Goal: Information Seeking & Learning: Learn about a topic

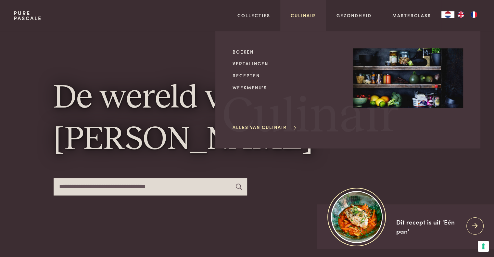
click at [303, 17] on link "Culinair" at bounding box center [303, 15] width 25 height 7
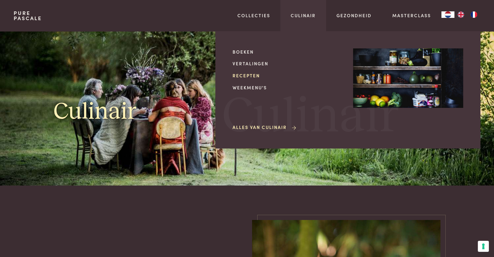
click at [252, 75] on link "Recepten" at bounding box center [287, 75] width 110 height 7
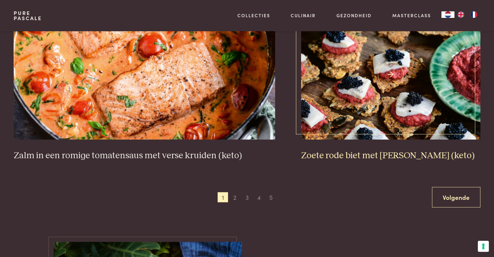
scroll to position [1189, 0]
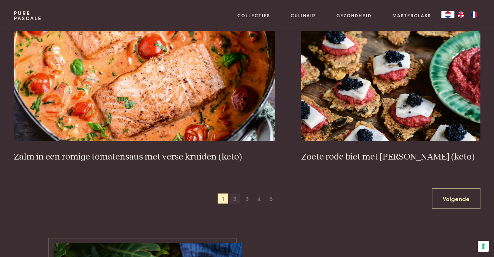
click at [235, 199] on span "2" at bounding box center [235, 198] width 10 height 10
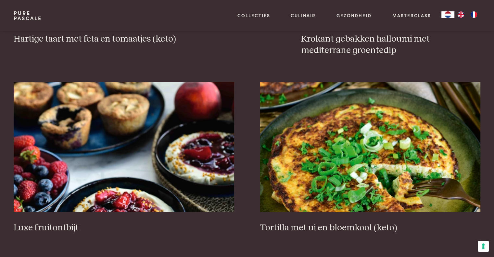
scroll to position [766, 0]
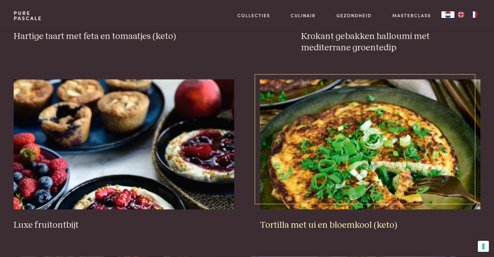
click at [330, 158] on img at bounding box center [370, 144] width 220 height 130
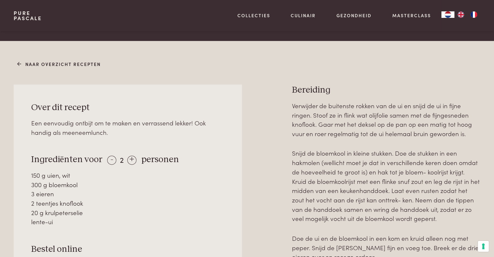
scroll to position [252, 0]
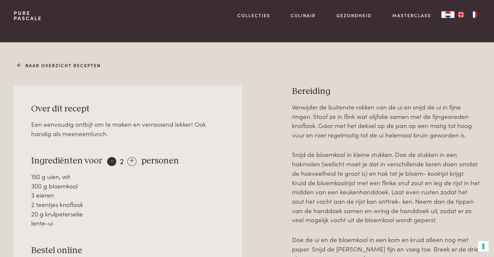
click at [109, 157] on div "-" at bounding box center [111, 161] width 9 height 9
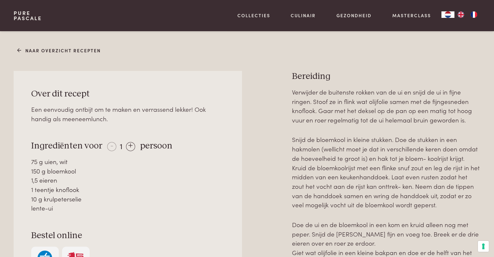
scroll to position [244, 0]
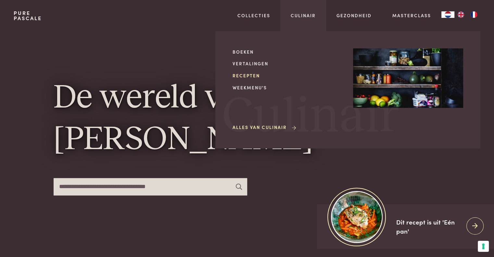
click at [247, 75] on link "Recepten" at bounding box center [287, 75] width 110 height 7
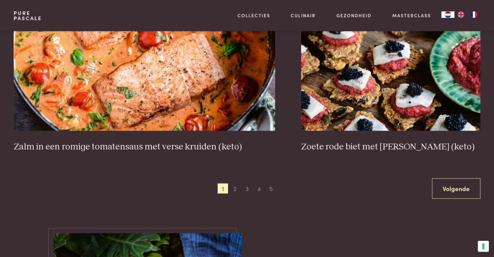
scroll to position [1196, 0]
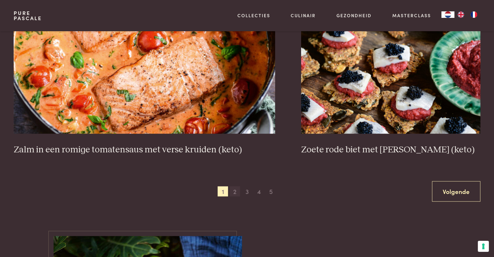
click at [236, 191] on span "2" at bounding box center [235, 191] width 10 height 10
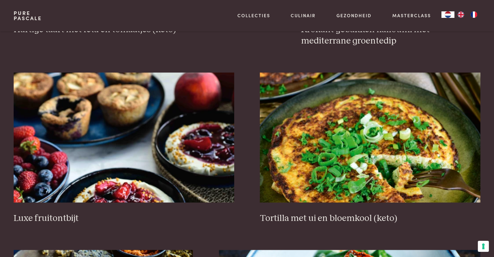
scroll to position [782, 0]
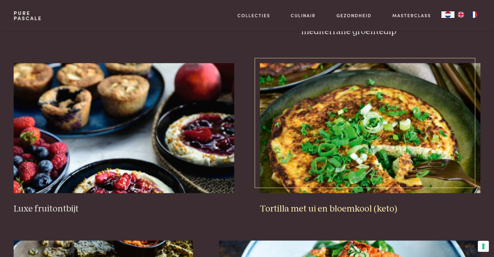
click at [377, 92] on img at bounding box center [370, 128] width 220 height 130
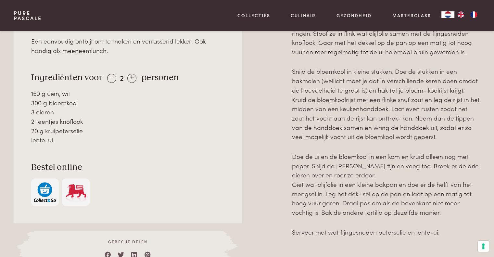
scroll to position [336, 0]
